Goal: Information Seeking & Learning: Learn about a topic

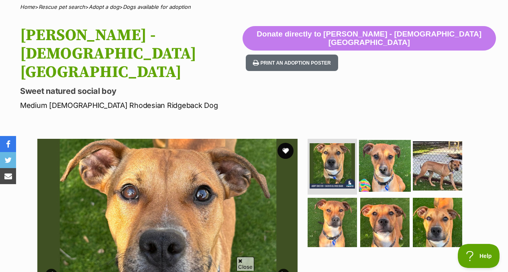
click at [379, 140] on img at bounding box center [385, 166] width 52 height 52
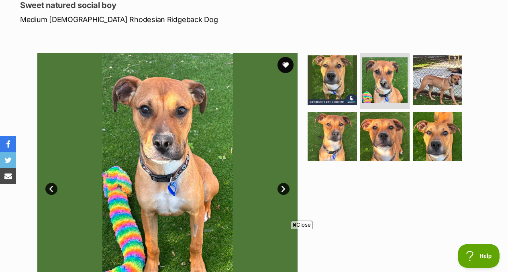
scroll to position [150, 0]
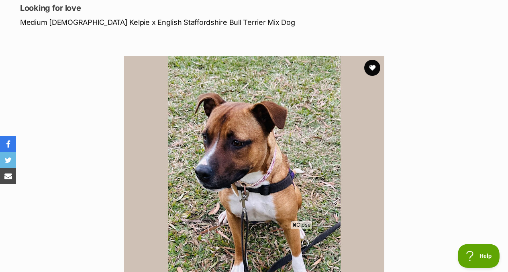
scroll to position [110, 0]
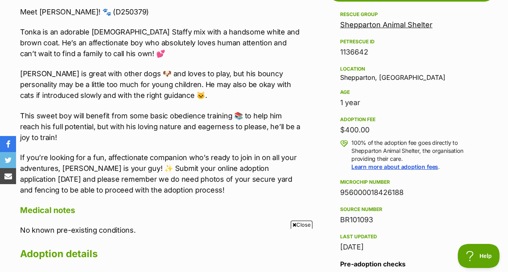
scroll to position [472, 0]
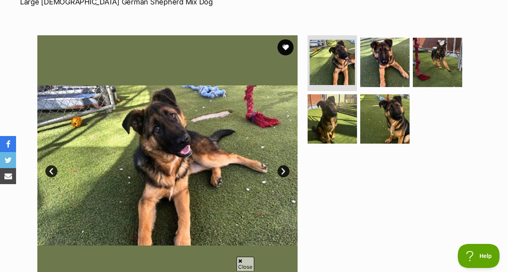
scroll to position [134, 0]
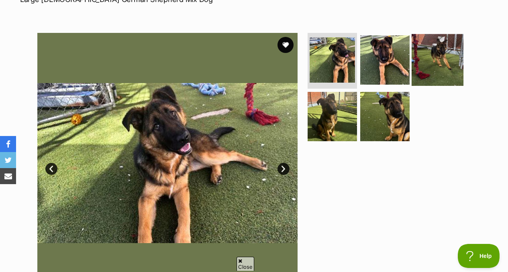
click at [412, 59] on img at bounding box center [438, 60] width 52 height 52
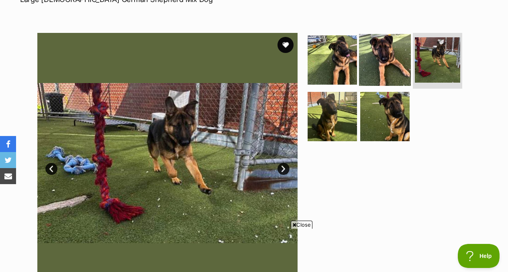
click at [391, 60] on img at bounding box center [385, 60] width 52 height 52
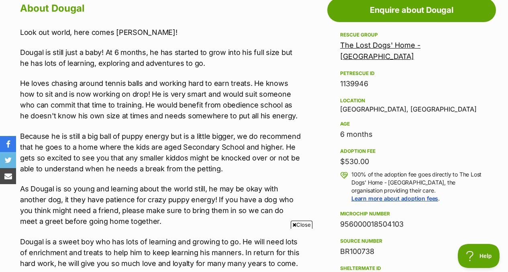
scroll to position [489, 0]
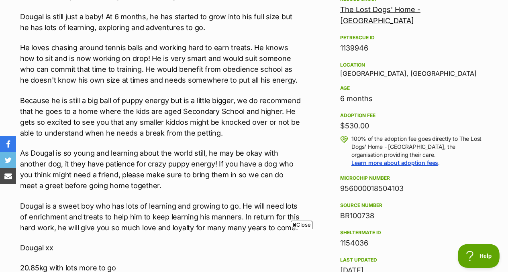
click at [93, 118] on p "Because he is still a big ball of puppy energy but is a little bigger, we do re…" at bounding box center [161, 116] width 282 height 43
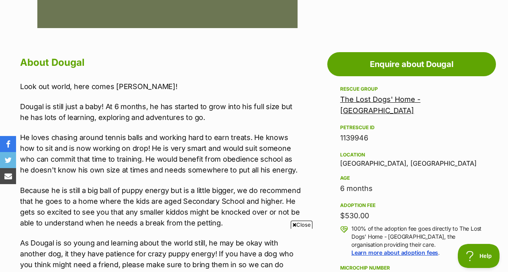
scroll to position [348, 0]
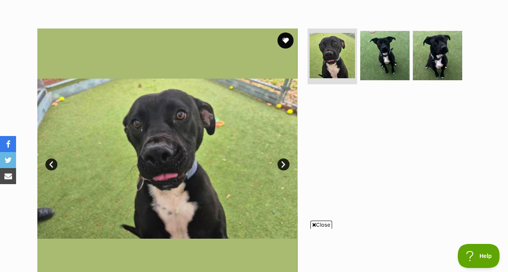
scroll to position [141, 0]
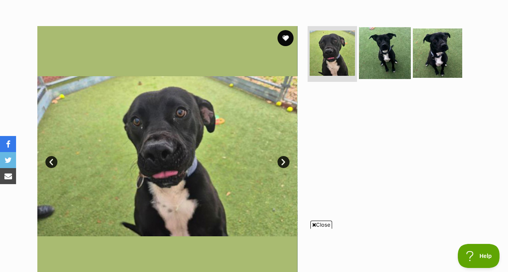
click at [392, 60] on img at bounding box center [385, 53] width 52 height 52
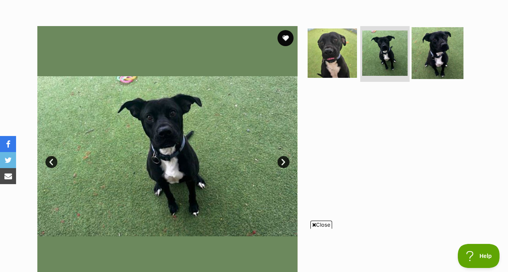
click at [438, 43] on img at bounding box center [438, 53] width 52 height 52
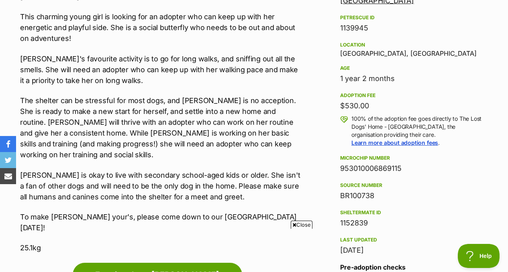
scroll to position [510, 0]
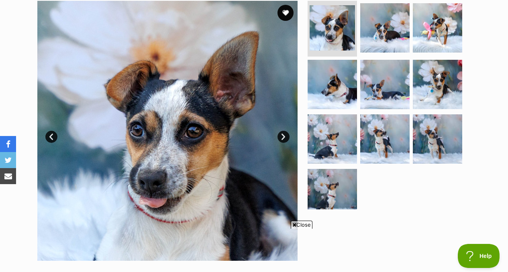
scroll to position [163, 0]
